Goal: Information Seeking & Learning: Learn about a topic

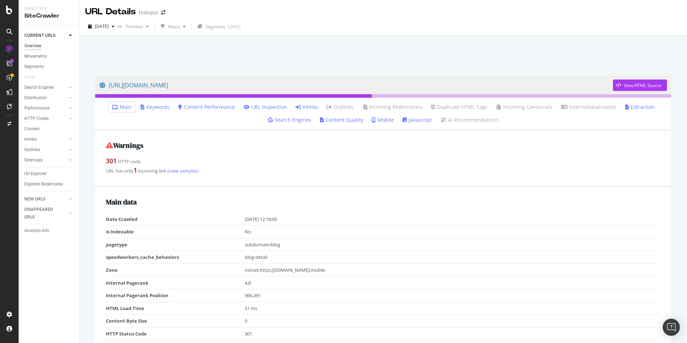
click at [33, 45] on div "Overview" at bounding box center [32, 46] width 17 height 8
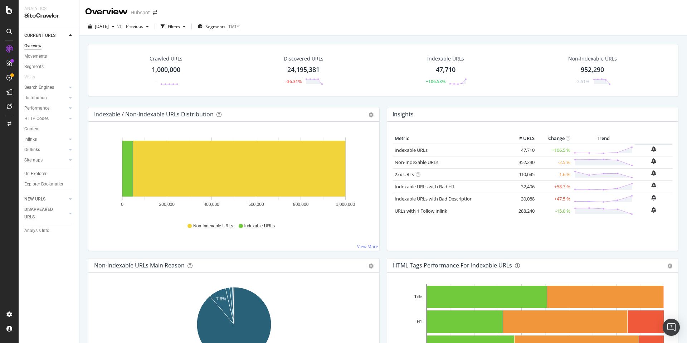
click at [438, 60] on div "Indexable URLs" at bounding box center [445, 58] width 37 height 7
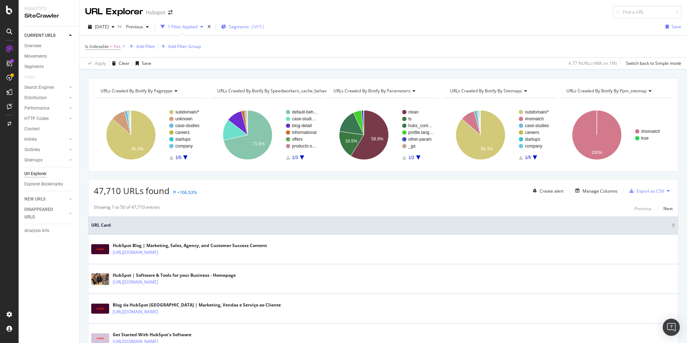
click at [264, 27] on div "[DATE]" at bounding box center [257, 27] width 13 height 6
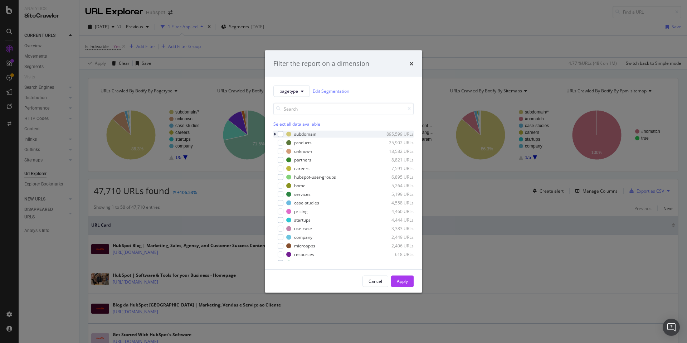
click at [277, 135] on div "modal" at bounding box center [276, 133] width 4 height 7
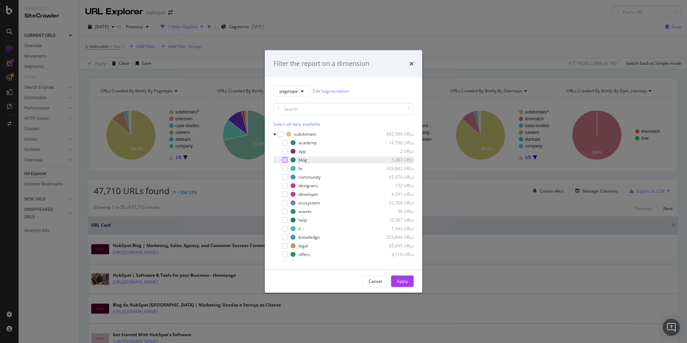
click at [286, 158] on div "modal" at bounding box center [285, 160] width 6 height 6
click at [401, 285] on div "Apply" at bounding box center [402, 281] width 11 height 11
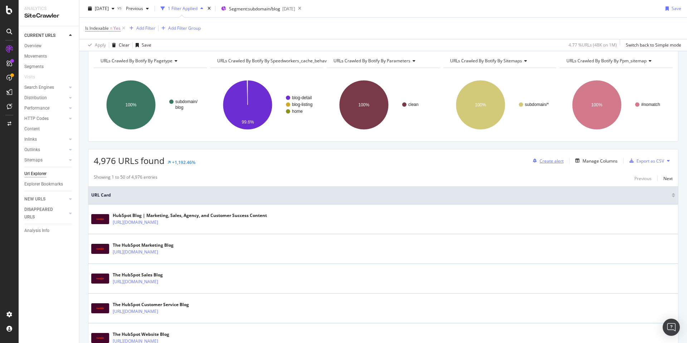
scroll to position [29, 0]
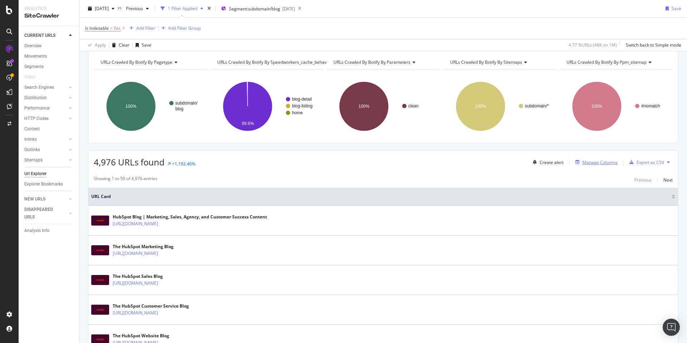
click at [614, 161] on div "Manage Columns" at bounding box center [600, 162] width 35 height 6
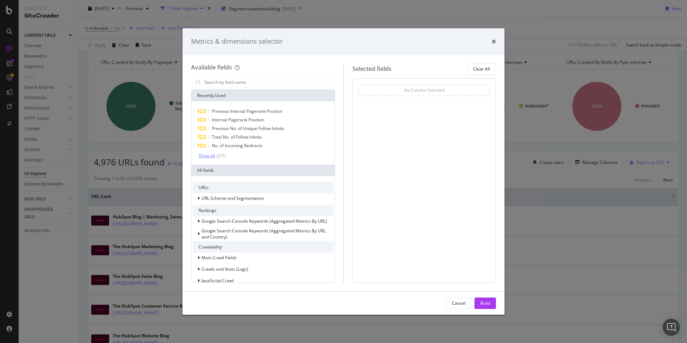
click at [205, 155] on div "Show all" at bounding box center [207, 155] width 16 height 5
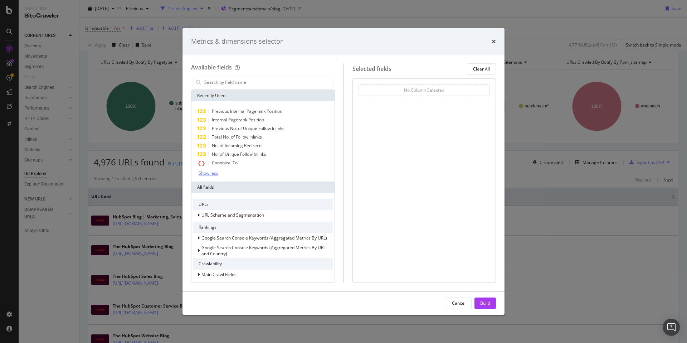
click at [213, 173] on div "Show less" at bounding box center [209, 173] width 20 height 5
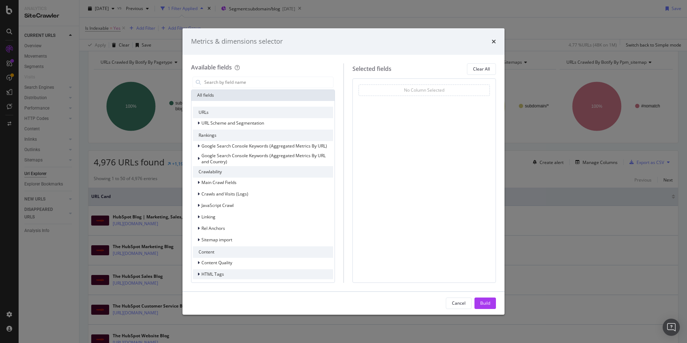
scroll to position [75, 0]
click at [230, 196] on span "Crawls and Visits (Logs)" at bounding box center [225, 194] width 47 height 6
click at [226, 204] on span "Crawls (Logs)" at bounding box center [219, 204] width 27 height 6
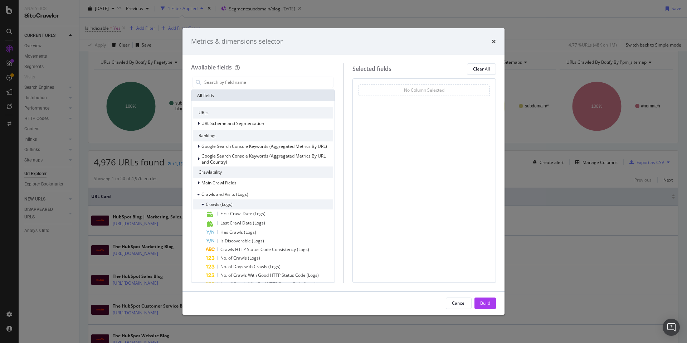
click at [226, 204] on span "Crawls (Logs)" at bounding box center [219, 204] width 27 height 6
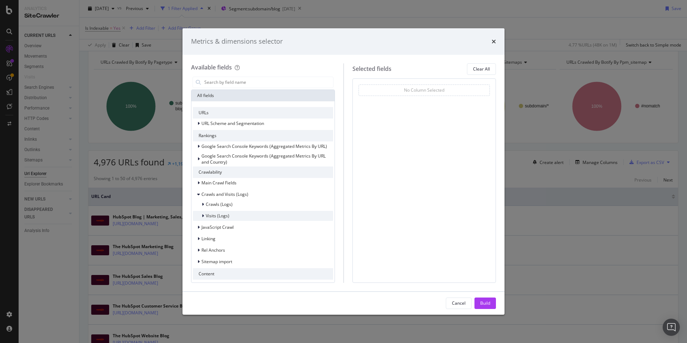
click at [222, 216] on span "Visits (Logs)" at bounding box center [218, 216] width 24 height 6
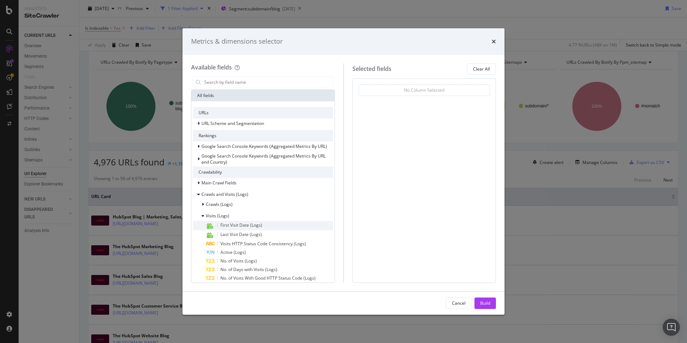
click at [263, 225] on div "First Visit Date (Logs)" at bounding box center [269, 225] width 127 height 9
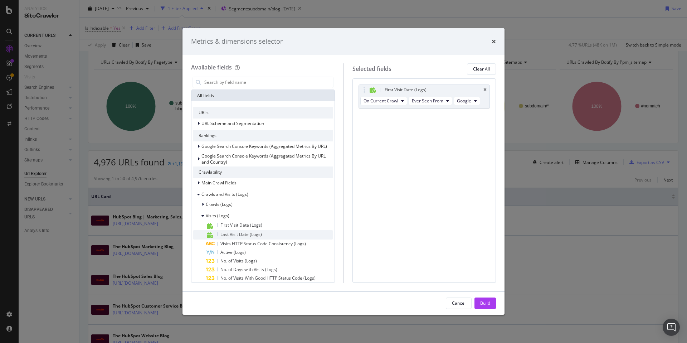
click at [256, 232] on span "Last Visit Date (Logs)" at bounding box center [242, 234] width 42 height 6
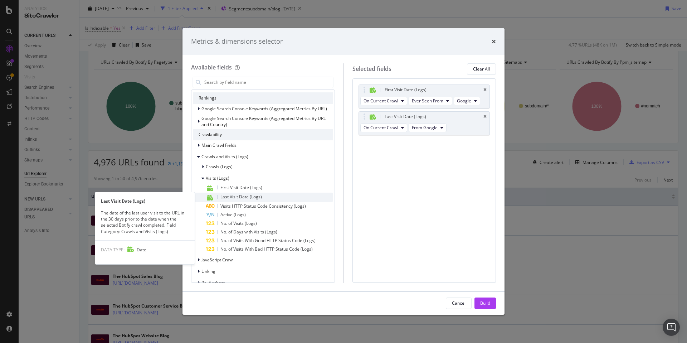
scroll to position [113, 0]
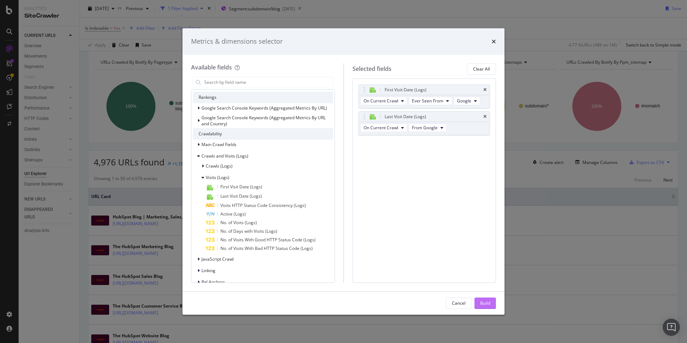
click at [484, 305] on div "Build" at bounding box center [485, 303] width 10 height 6
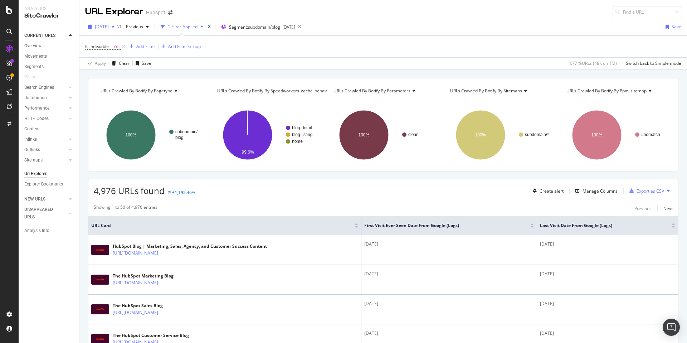
click at [109, 28] on span "[DATE]" at bounding box center [102, 27] width 14 height 6
click at [263, 48] on div "Is Indexable = Yes Add Filter Add Filter Group" at bounding box center [383, 46] width 596 height 21
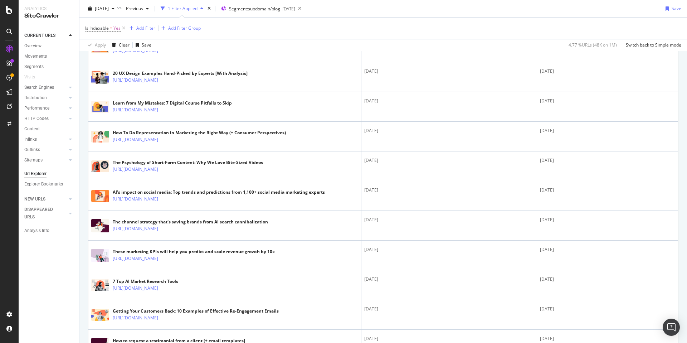
scroll to position [1396, 0]
